Goal: Book appointment/travel/reservation

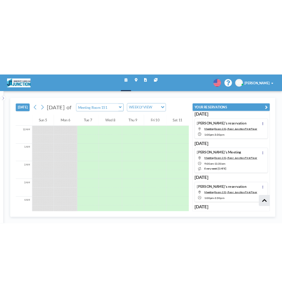
scroll to position [187, 0]
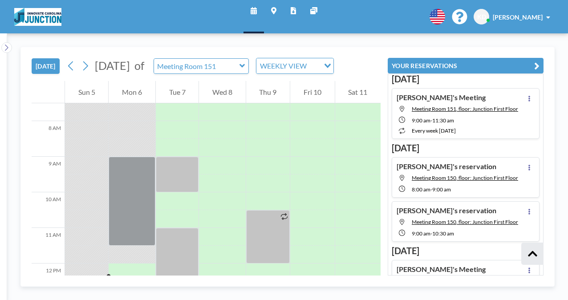
click at [535, 66] on icon "button" at bounding box center [537, 66] width 5 height 11
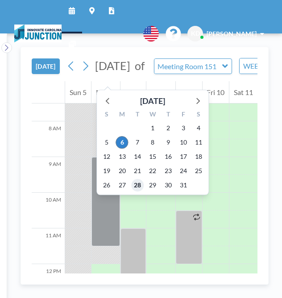
click at [135, 186] on span "28" at bounding box center [137, 185] width 12 height 12
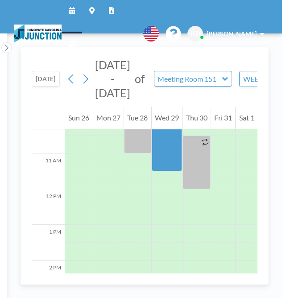
scroll to position [369, 0]
click at [222, 81] on icon at bounding box center [225, 78] width 6 height 9
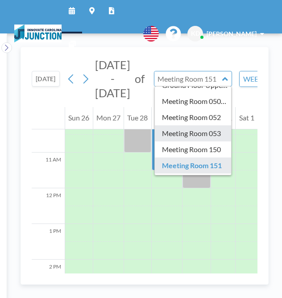
scroll to position [25, 0]
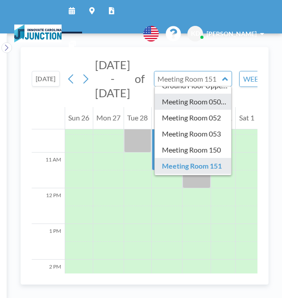
type input "Meeting Room 050/051"
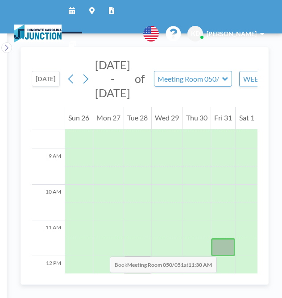
scroll to position [302, 0]
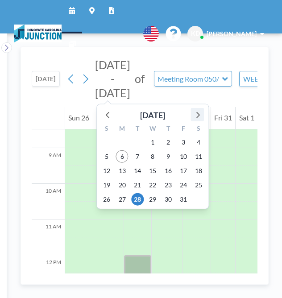
click at [192, 112] on icon at bounding box center [197, 115] width 12 height 12
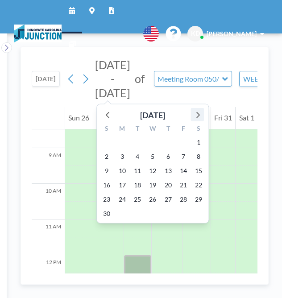
click at [192, 112] on icon at bounding box center [197, 115] width 12 height 12
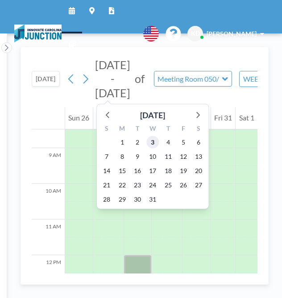
click at [151, 142] on span "3" at bounding box center [152, 142] width 12 height 12
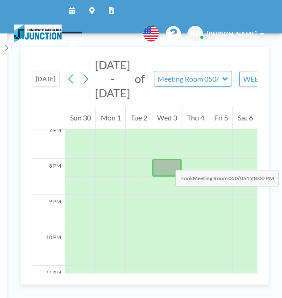
scroll to position [720, 0]
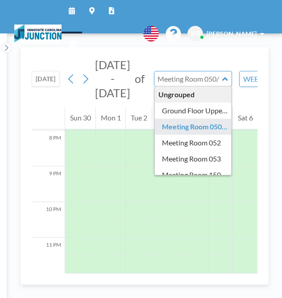
click at [212, 78] on input "text" at bounding box center [188, 78] width 68 height 15
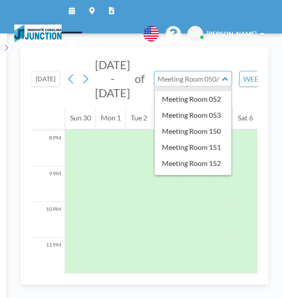
scroll to position [92, 0]
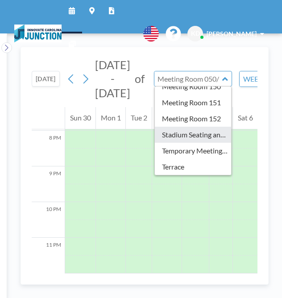
type input "Stadium Seating and Cafe area"
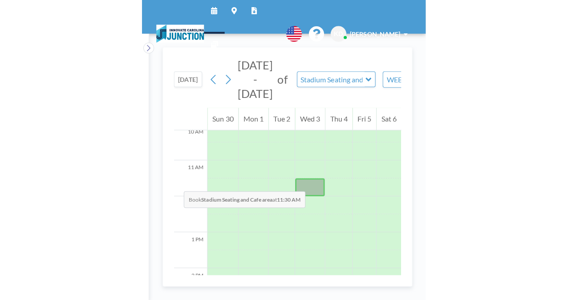
scroll to position [362, 0]
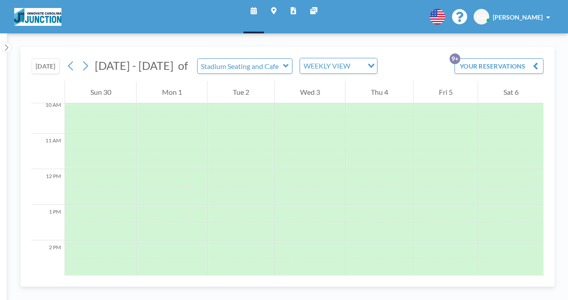
click at [47, 66] on button "[DATE]" at bounding box center [46, 66] width 28 height 16
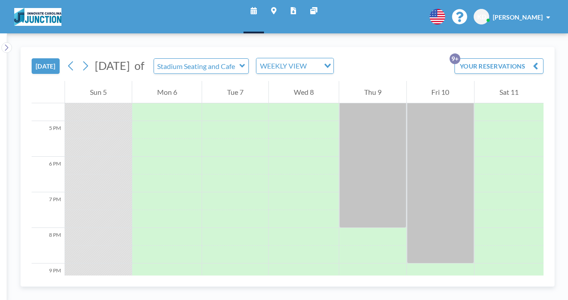
scroll to position [686, 0]
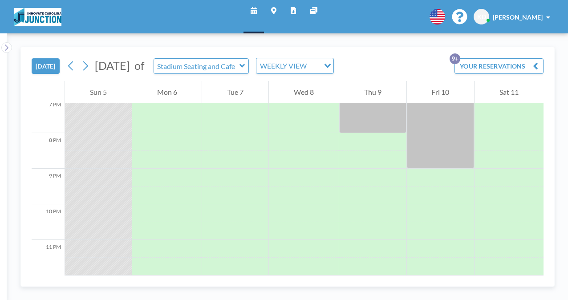
click at [245, 65] on icon at bounding box center [242, 66] width 5 height 4
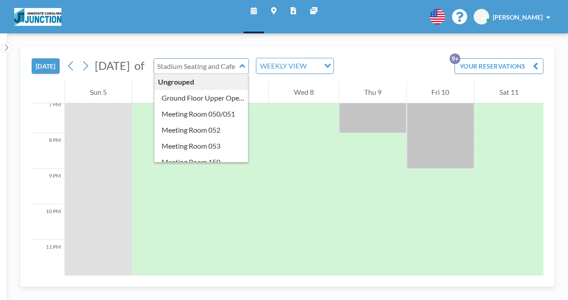
click at [240, 64] on input "text" at bounding box center [197, 66] width 86 height 15
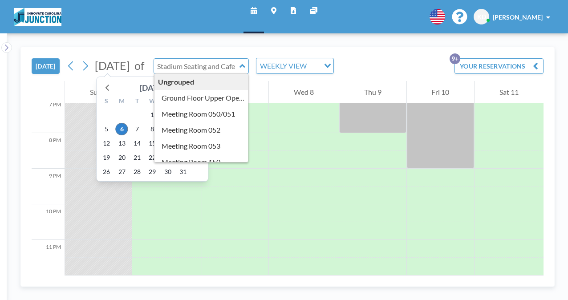
type input "Stadium Seating and Cafe area"
click at [162, 88] on div "[DATE]" at bounding box center [152, 88] width 25 height 12
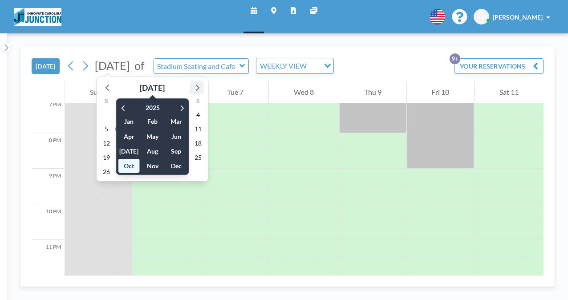
click at [198, 93] on icon at bounding box center [197, 88] width 12 height 12
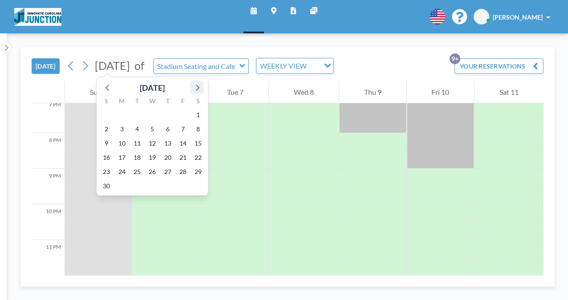
click at [198, 93] on icon at bounding box center [197, 88] width 12 height 12
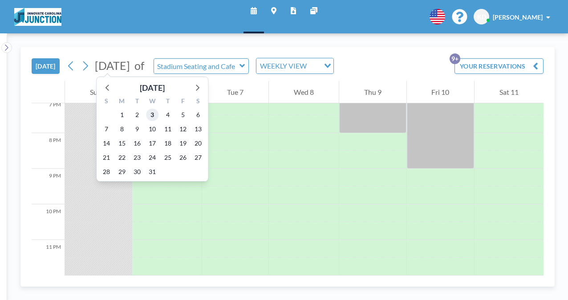
click at [148, 113] on span "3" at bounding box center [152, 115] width 12 height 12
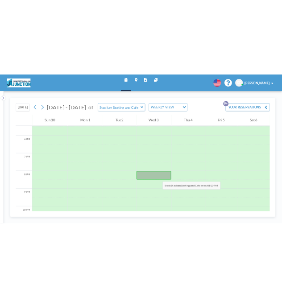
scroll to position [625, 0]
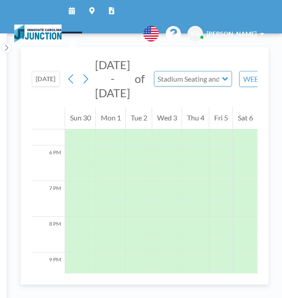
click at [183, 82] on input "text" at bounding box center [188, 78] width 68 height 15
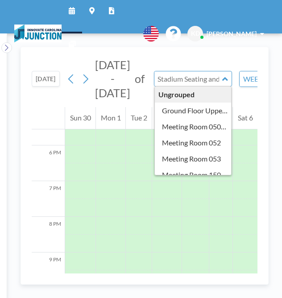
scroll to position [0, 0]
type input "Meeting Room 050/051"
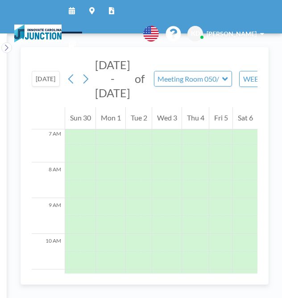
scroll to position [267, 0]
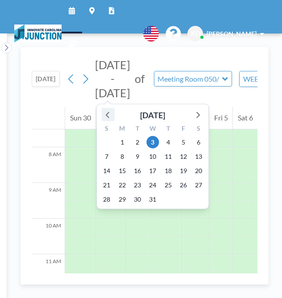
click at [106, 114] on icon at bounding box center [108, 115] width 4 height 6
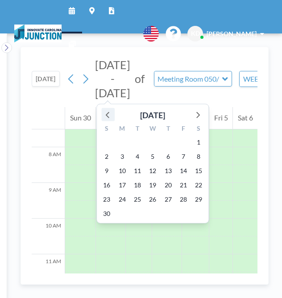
click at [106, 114] on icon at bounding box center [108, 115] width 4 height 6
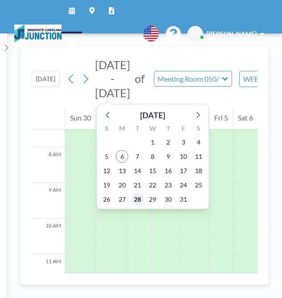
click at [135, 200] on span "28" at bounding box center [137, 199] width 12 height 12
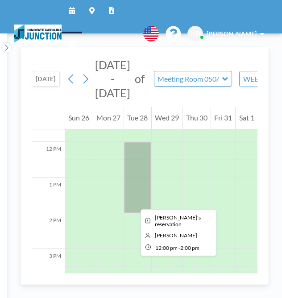
scroll to position [416, 0]
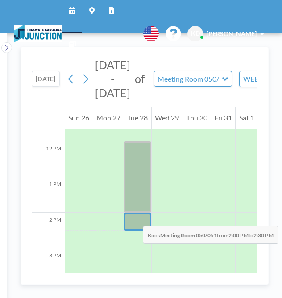
click at [134, 216] on div at bounding box center [137, 221] width 27 height 18
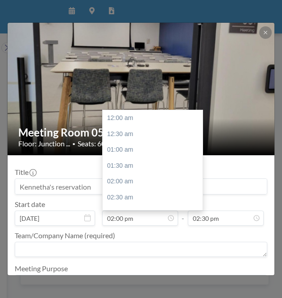
scroll to position [444, 0]
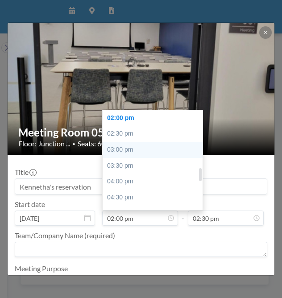
click at [152, 146] on div "03:00 pm" at bounding box center [154, 150] width 104 height 16
type input "03:00 pm"
type input "03:30 pm"
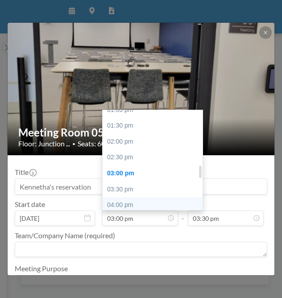
scroll to position [420, 0]
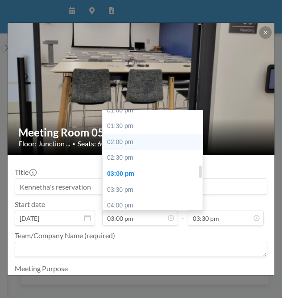
click at [122, 139] on div "02:00 pm" at bounding box center [154, 142] width 104 height 16
type input "02:00 pm"
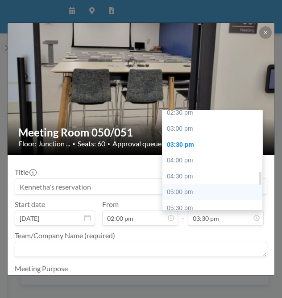
scroll to position [465, 0]
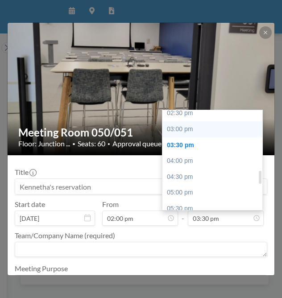
click at [187, 128] on div "03:00 pm" at bounding box center [214, 129] width 104 height 16
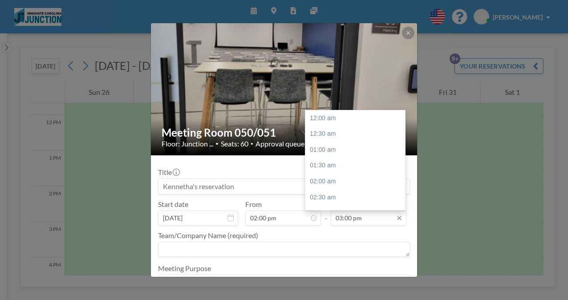
scroll to position [476, 0]
click at [328, 133] on div "03:30 pm" at bounding box center [358, 134] width 104 height 16
type input "03:30 pm"
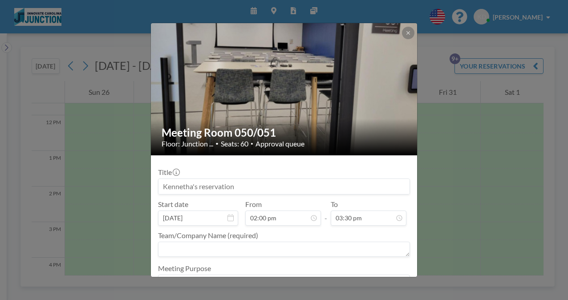
click at [198, 247] on textarea at bounding box center [284, 249] width 252 height 15
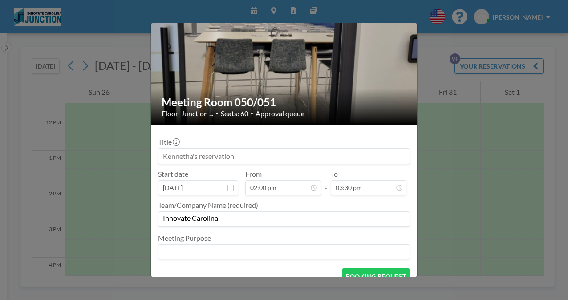
type textarea "Innovate Carolina"
click at [200, 249] on textarea at bounding box center [284, 252] width 252 height 15
type textarea "All Hands"
click at [363, 274] on button "BOOKING REQUEST" at bounding box center [376, 277] width 68 height 16
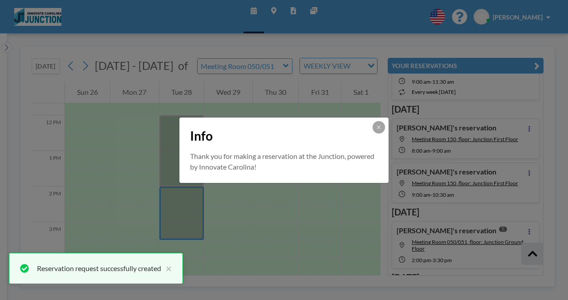
scroll to position [293, 0]
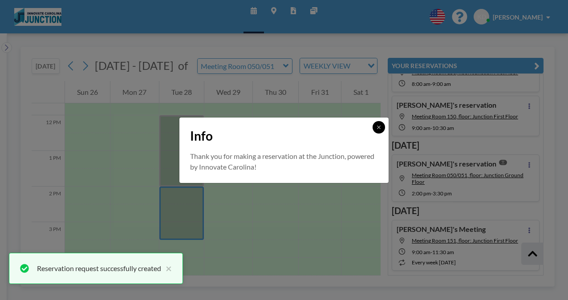
click at [377, 128] on icon at bounding box center [378, 127] width 5 height 5
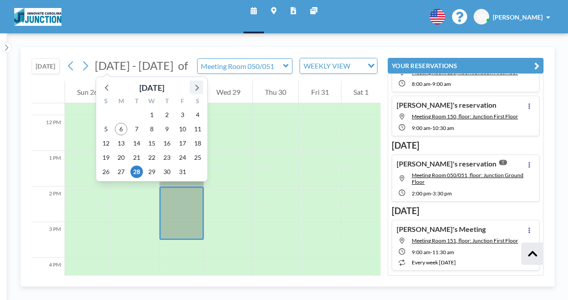
click at [197, 85] on icon at bounding box center [197, 88] width 12 height 12
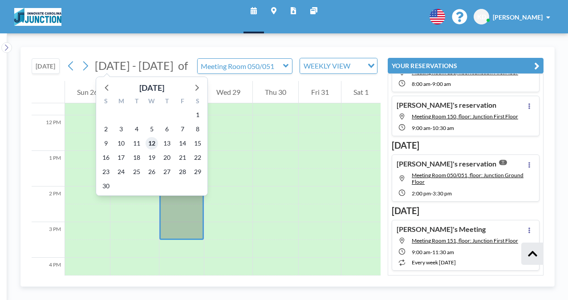
click at [150, 141] on span "12" at bounding box center [152, 143] width 12 height 12
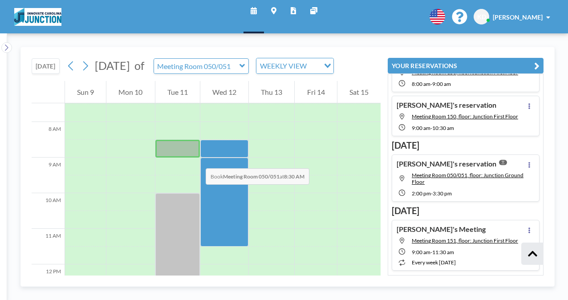
scroll to position [267, 0]
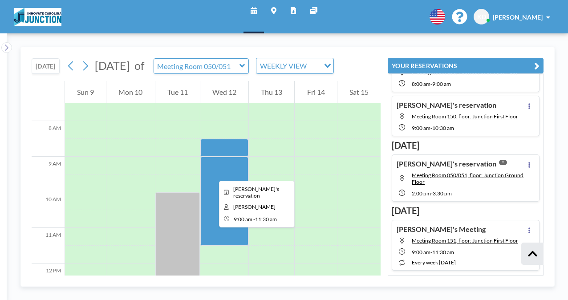
click at [212, 173] on div at bounding box center [224, 201] width 48 height 89
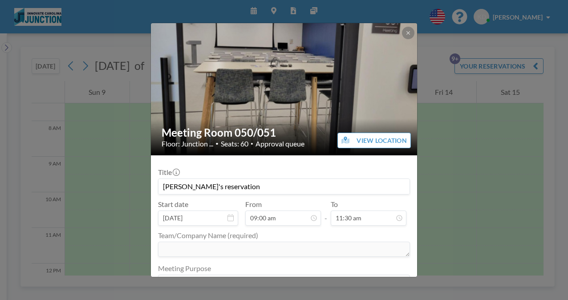
scroll to position [43, 0]
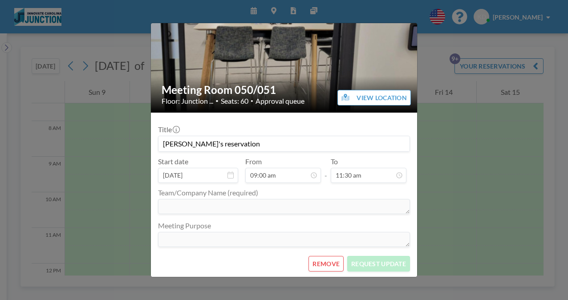
click at [318, 264] on button "REMOVE" at bounding box center [326, 264] width 35 height 16
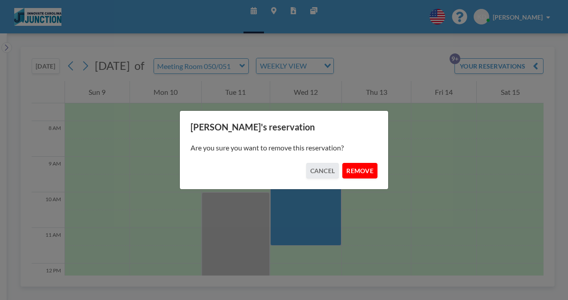
click at [362, 169] on button "REMOVE" at bounding box center [360, 171] width 35 height 16
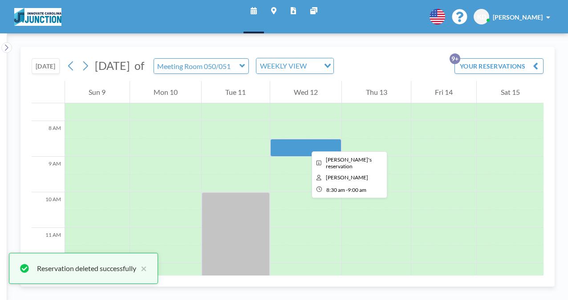
click at [305, 143] on div at bounding box center [306, 148] width 72 height 18
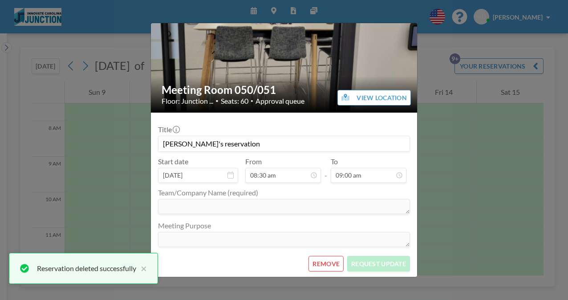
click at [323, 262] on button "REMOVE" at bounding box center [326, 264] width 35 height 16
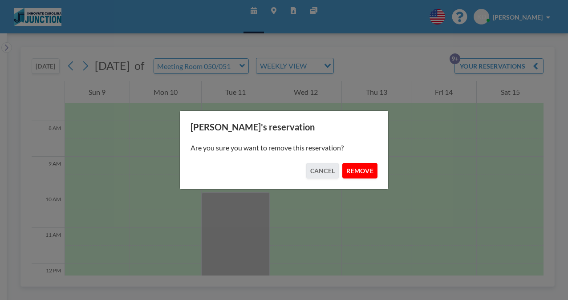
click at [365, 172] on button "REMOVE" at bounding box center [360, 171] width 35 height 16
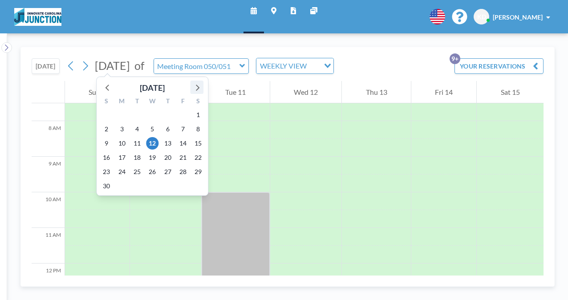
click at [198, 84] on icon at bounding box center [197, 88] width 12 height 12
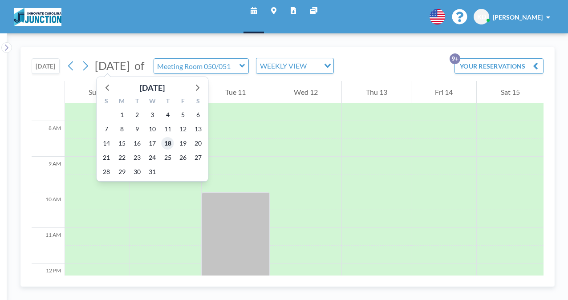
click at [166, 140] on span "18" at bounding box center [168, 143] width 12 height 12
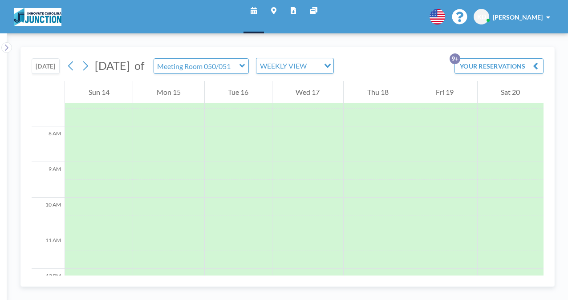
scroll to position [267, 0]
click at [245, 67] on icon at bounding box center [242, 66] width 5 height 4
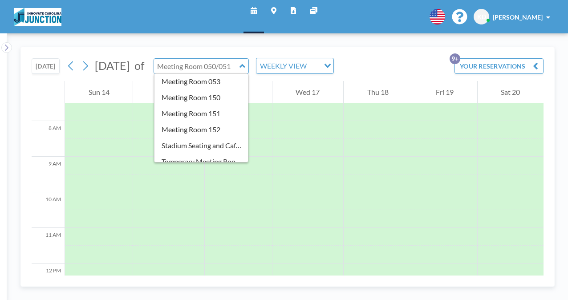
scroll to position [65, 0]
type input "Stadium Seating and Cafe area"
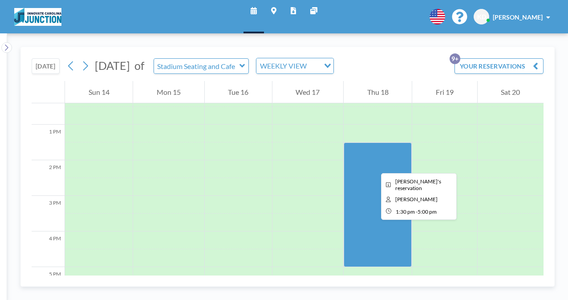
scroll to position [470, 0]
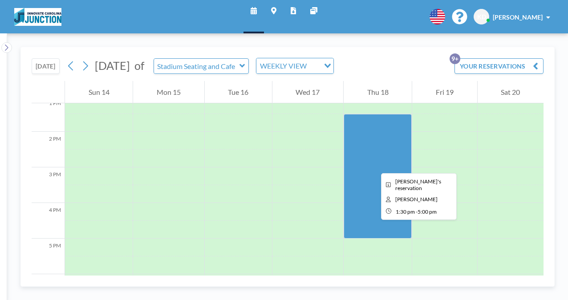
click at [374, 165] on div at bounding box center [378, 176] width 68 height 125
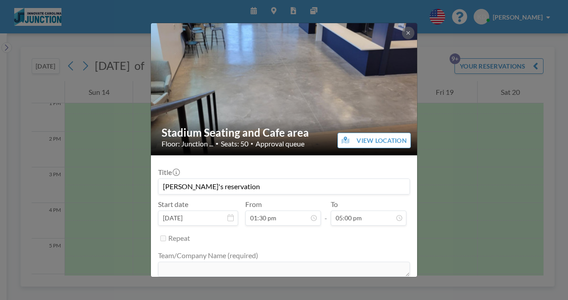
scroll to position [428, 0]
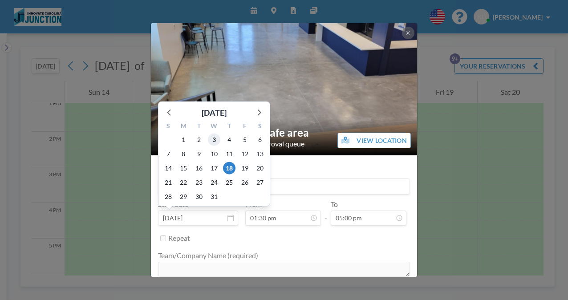
click at [216, 138] on span "3" at bounding box center [214, 140] width 12 height 12
type input "[DATE]"
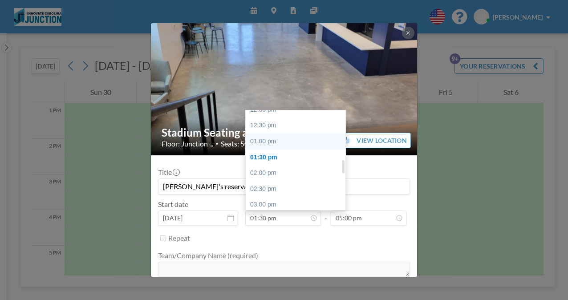
scroll to position [378, 0]
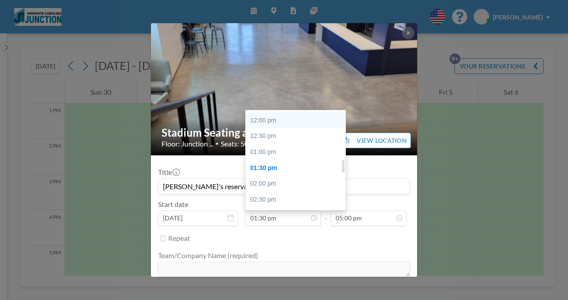
click at [270, 121] on div "12:00 pm" at bounding box center [298, 121] width 104 height 16
type input "12:00 pm"
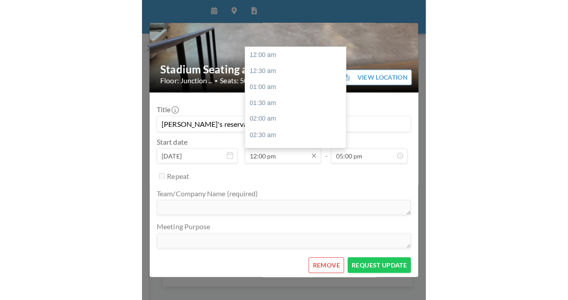
scroll to position [380, 0]
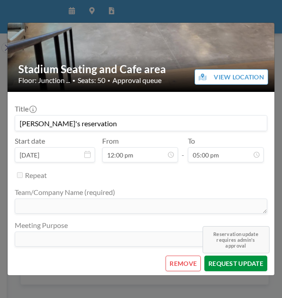
click at [233, 262] on button "REQUEST UPDATE Reservation update requires admin's approval" at bounding box center [235, 263] width 63 height 16
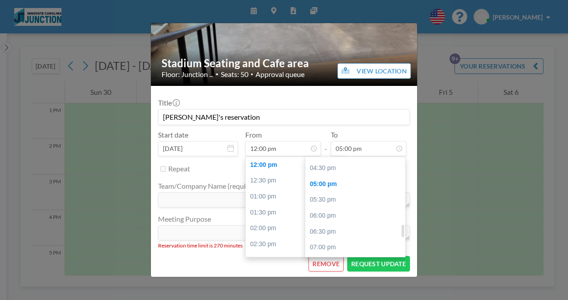
scroll to position [519, 0]
click at [352, 167] on div "04:30 pm" at bounding box center [358, 169] width 104 height 16
type input "04:30 pm"
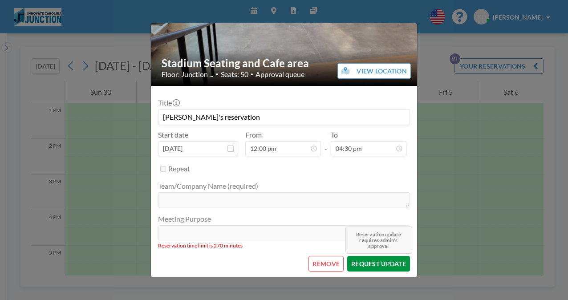
click at [363, 265] on button "REQUEST UPDATE Reservation update requires admin's approval" at bounding box center [378, 264] width 63 height 16
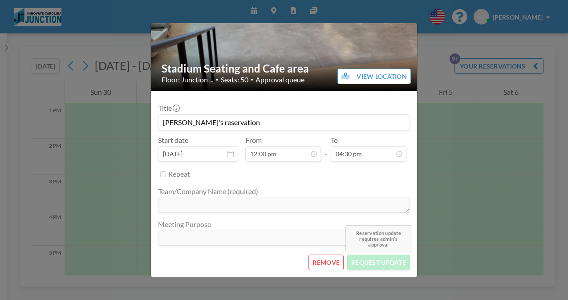
scroll to position [63, 0]
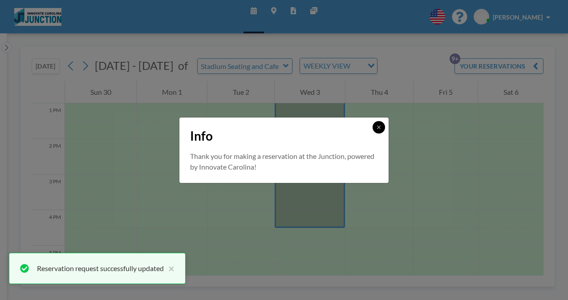
click at [379, 128] on icon at bounding box center [378, 127] width 5 height 5
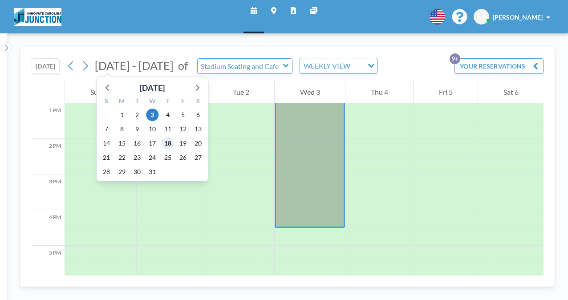
click at [171, 141] on span "18" at bounding box center [168, 143] width 12 height 12
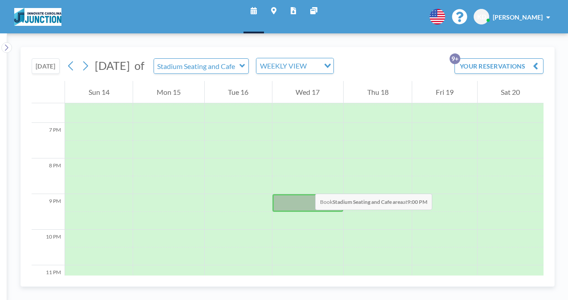
scroll to position [686, 0]
